Goal: Check status: Check status

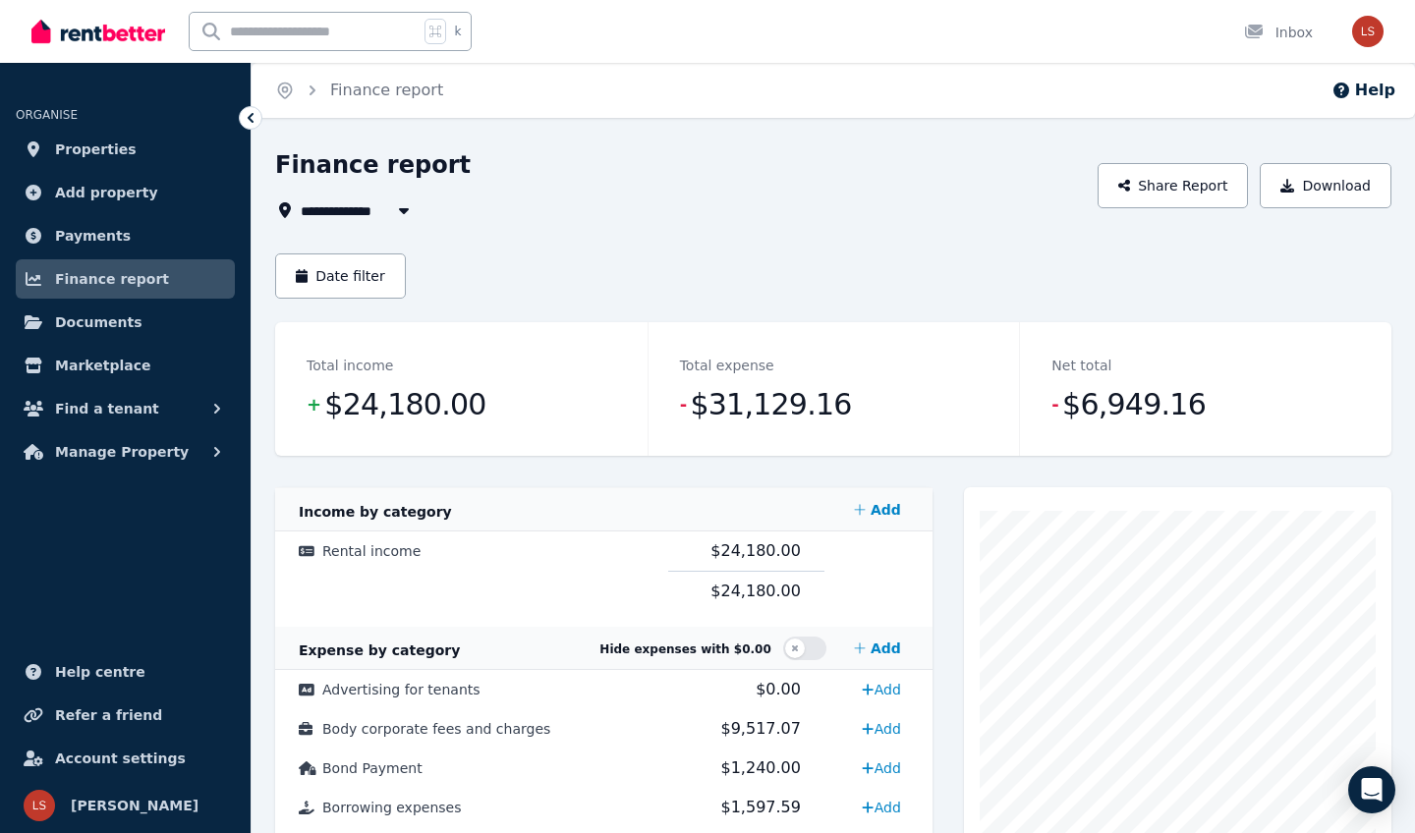
scroll to position [24, 0]
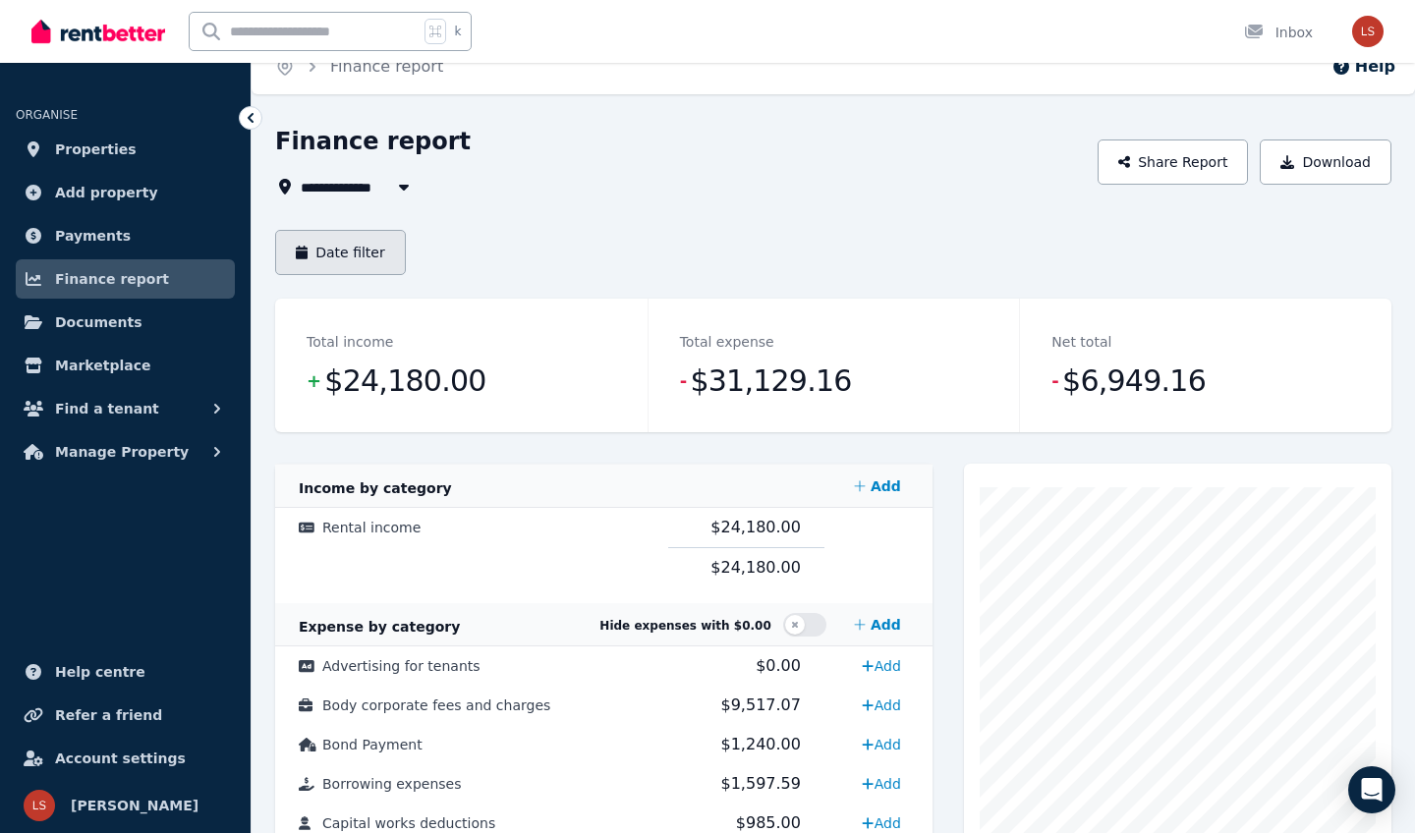
click at [359, 241] on button "Date filter" at bounding box center [340, 252] width 131 height 45
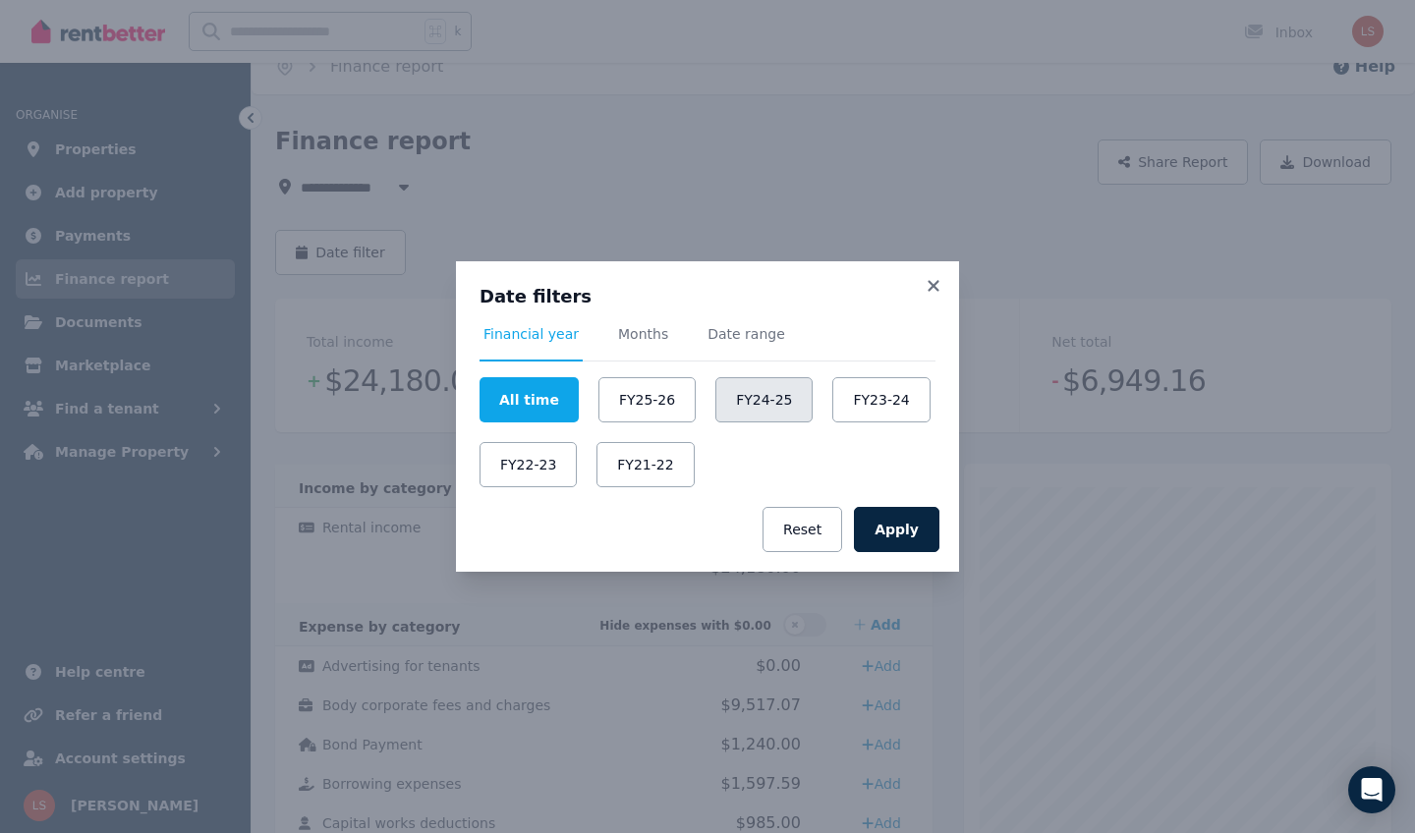
click at [720, 398] on button "FY24-25" at bounding box center [763, 399] width 97 height 45
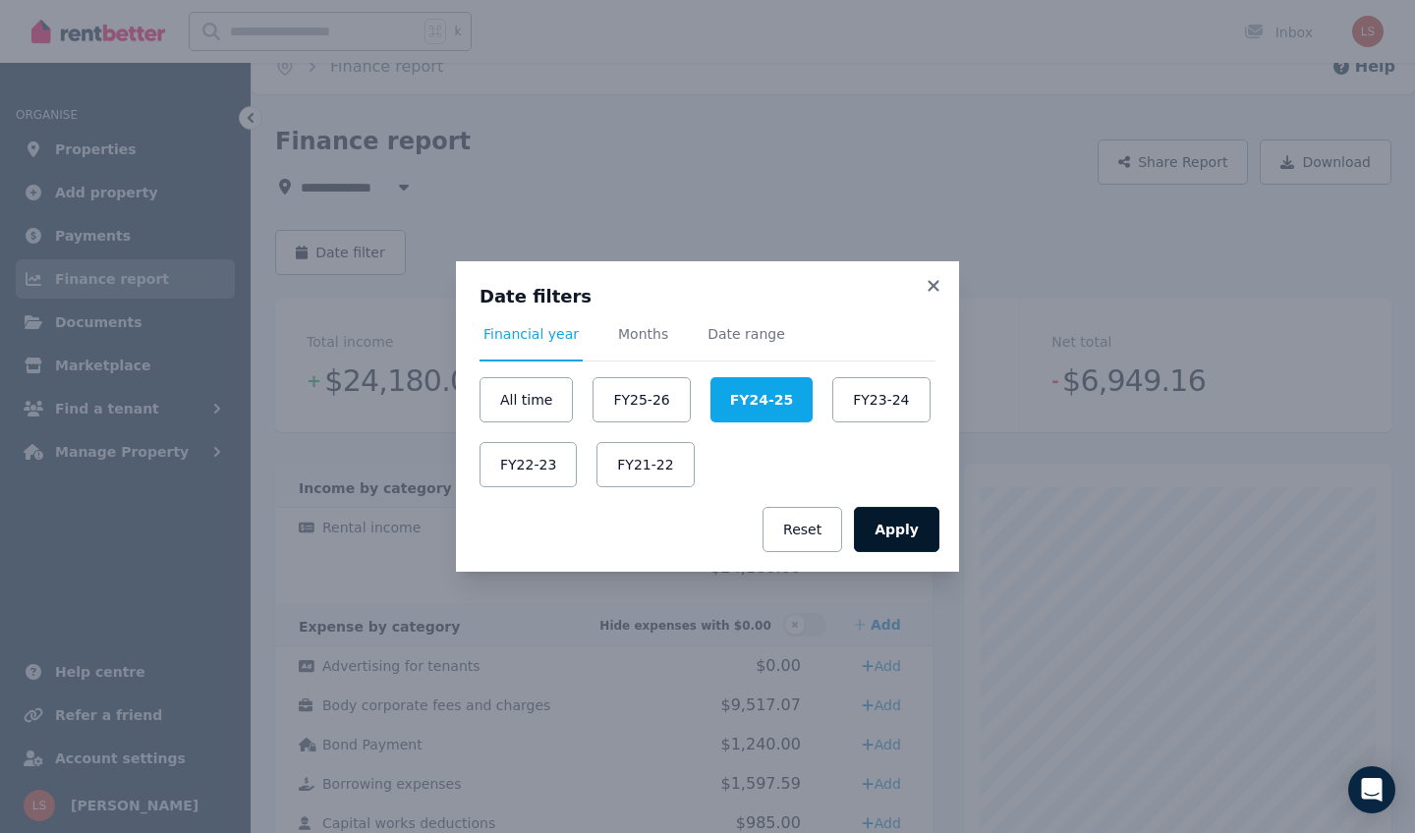
click at [890, 507] on button "Apply" at bounding box center [896, 529] width 85 height 45
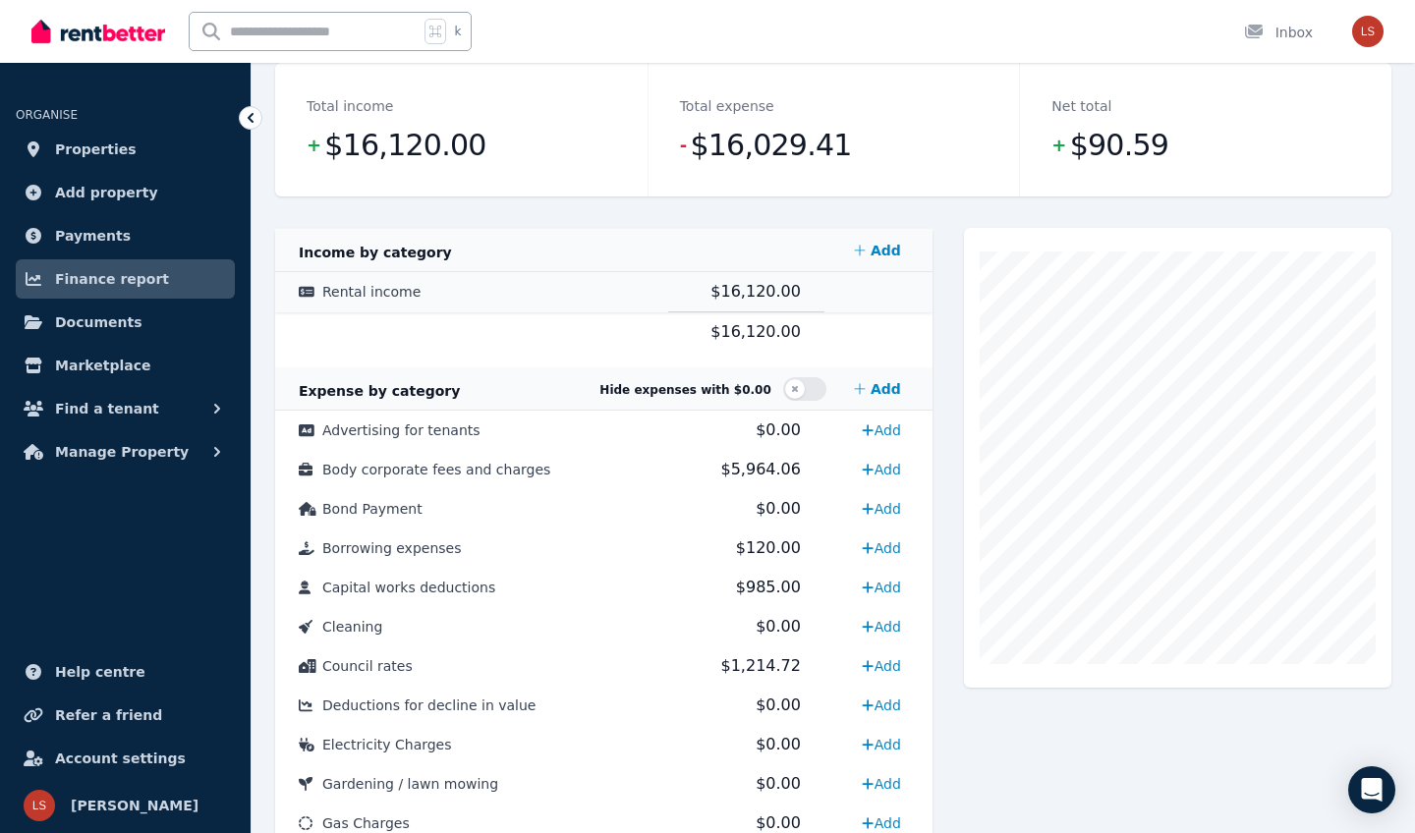
scroll to position [260, 0]
click at [595, 548] on td "Borrowing expenses" at bounding box center [471, 547] width 393 height 39
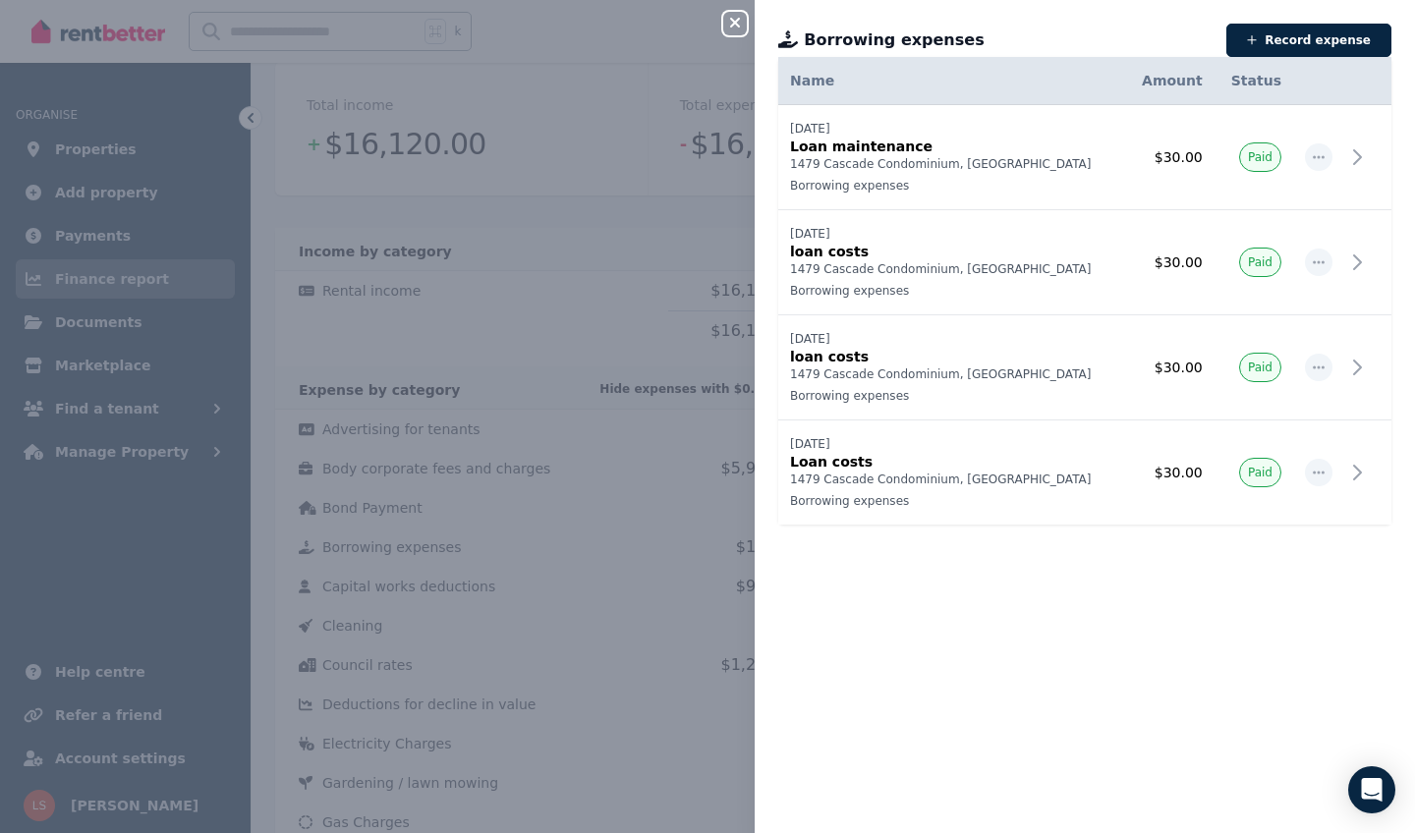
click at [602, 311] on div "Close panel Borrowing expenses Record expense Date Name Address Category Amount…" at bounding box center [707, 416] width 1415 height 833
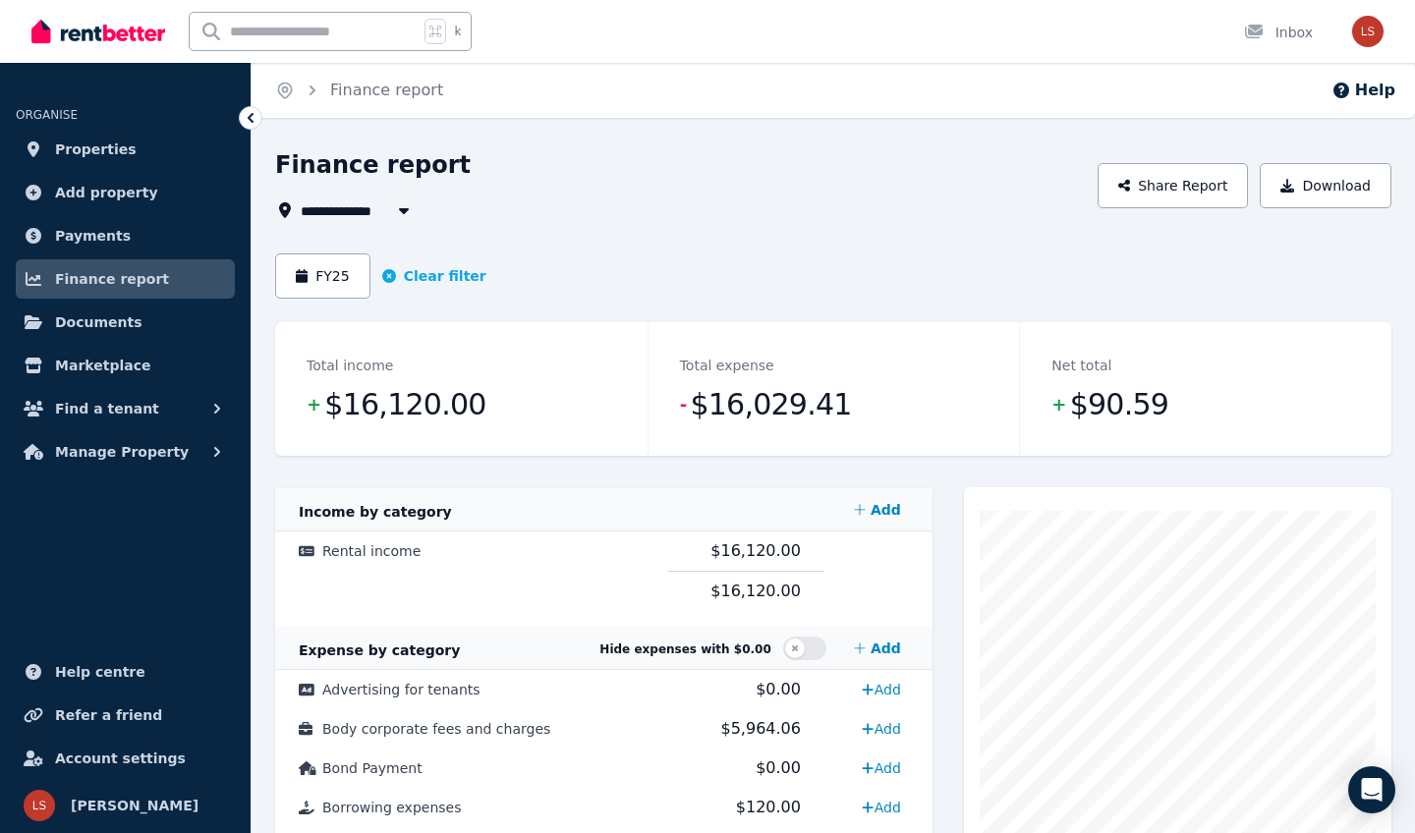
scroll to position [0, 0]
click at [439, 278] on button "Clear filter" at bounding box center [434, 276] width 104 height 20
click at [323, 268] on button "Date filter" at bounding box center [340, 275] width 131 height 45
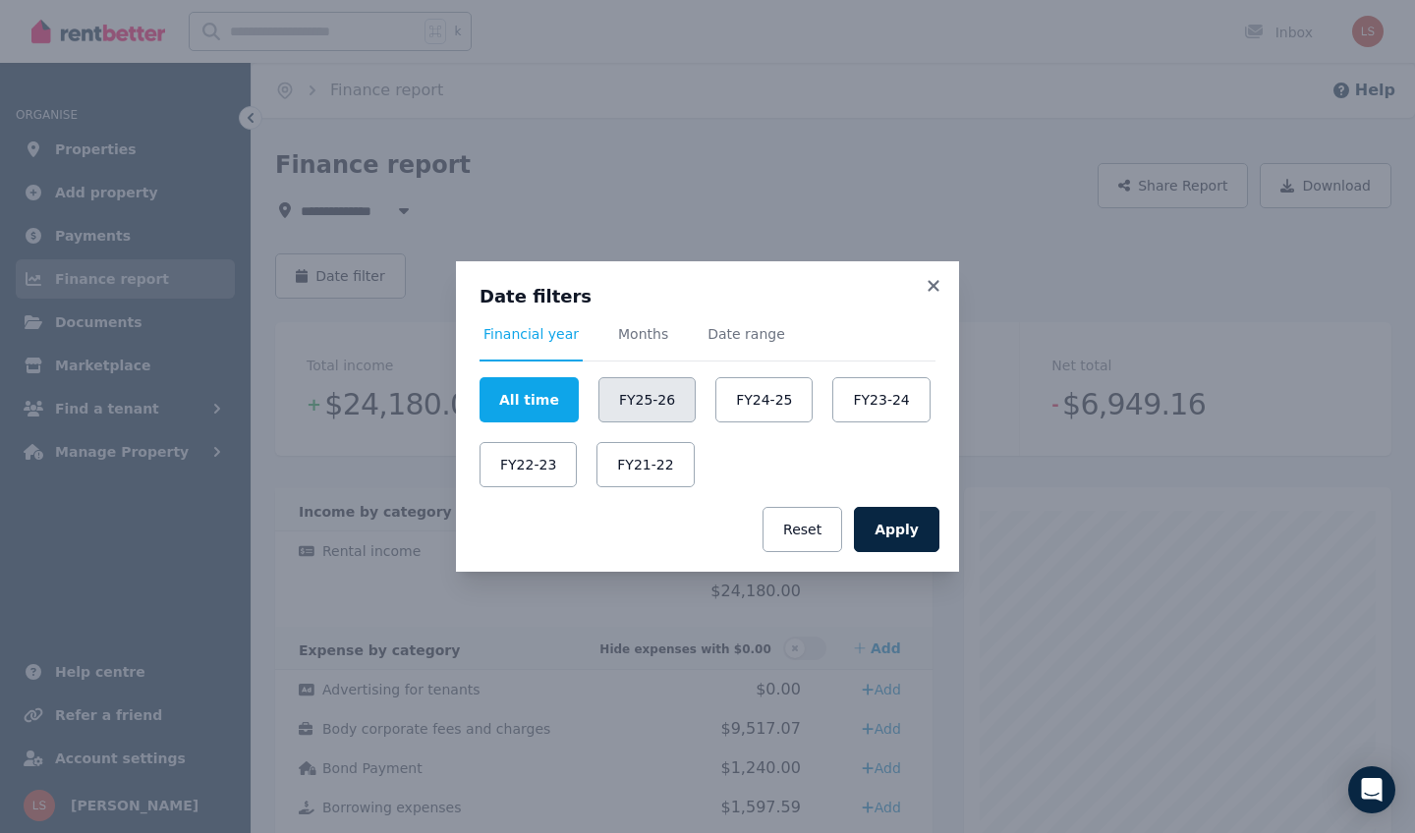
click at [650, 390] on button "FY25-26" at bounding box center [646, 399] width 97 height 45
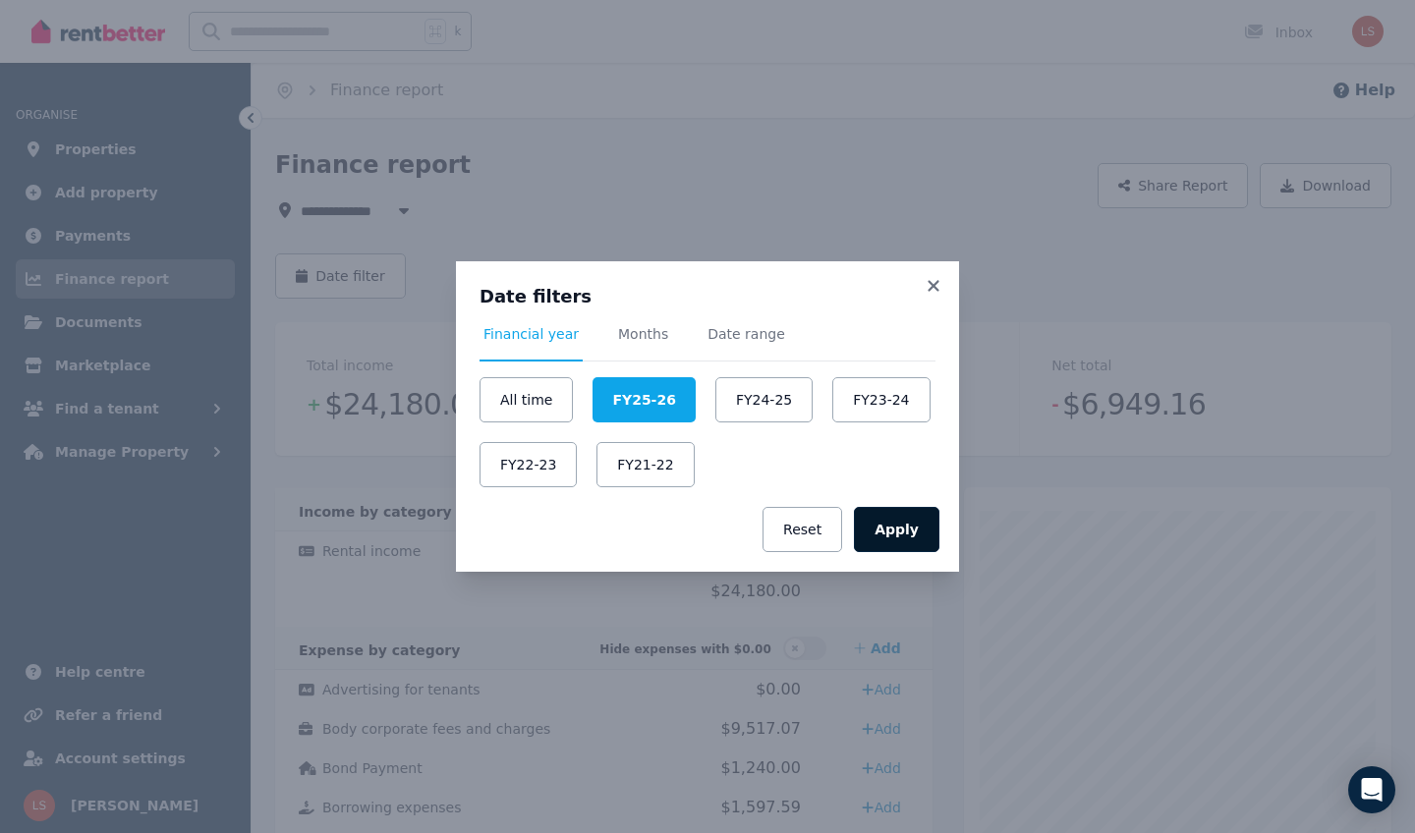
click at [895, 521] on button "Apply" at bounding box center [896, 529] width 85 height 45
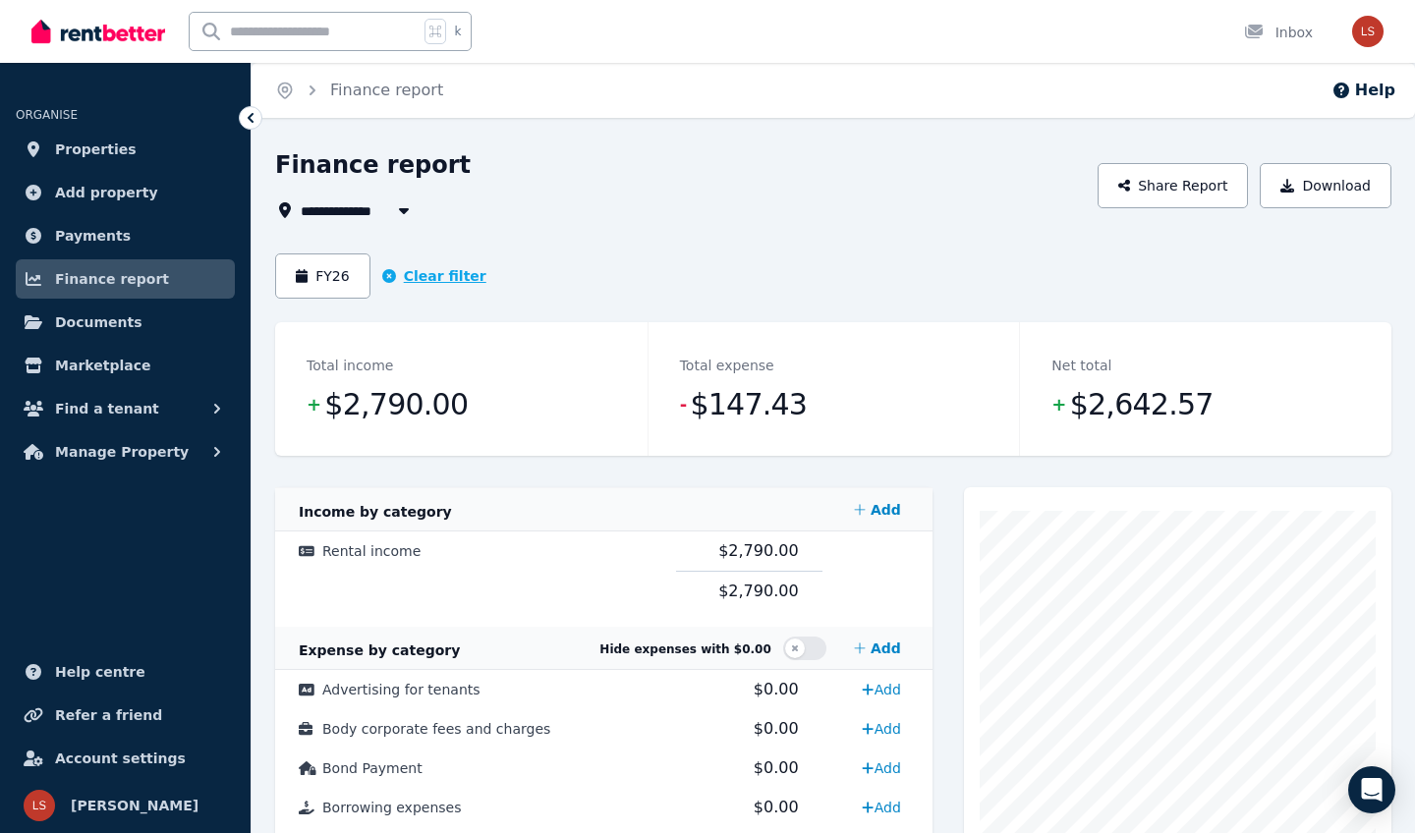
click at [454, 271] on button "Clear filter" at bounding box center [434, 276] width 104 height 20
